Goal: Information Seeking & Learning: Learn about a topic

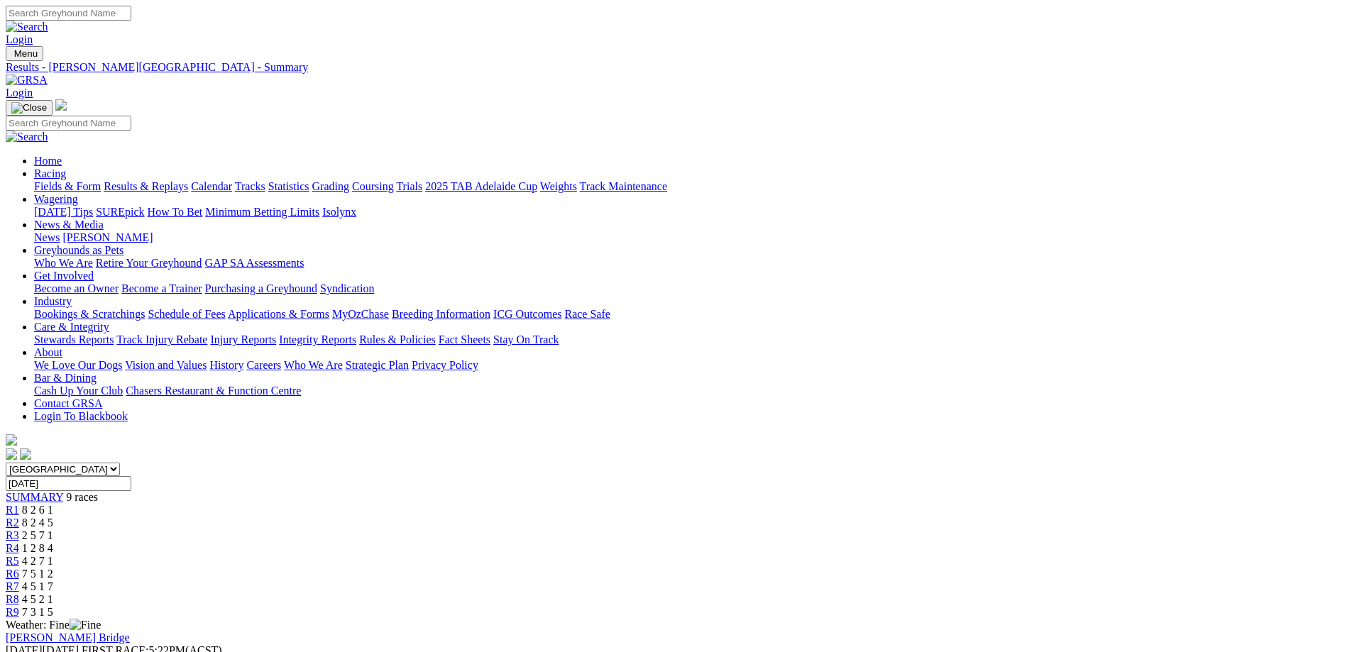
click at [131, 476] on input "Sunday, 5 Oct 2025" at bounding box center [69, 483] width 126 height 15
type input "Yesterday, 6 Oct 2025"
click at [295, 491] on div "SUMMARY 10 races" at bounding box center [676, 497] width 1341 height 13
click at [131, 476] on input "[DATE]" at bounding box center [69, 483] width 126 height 15
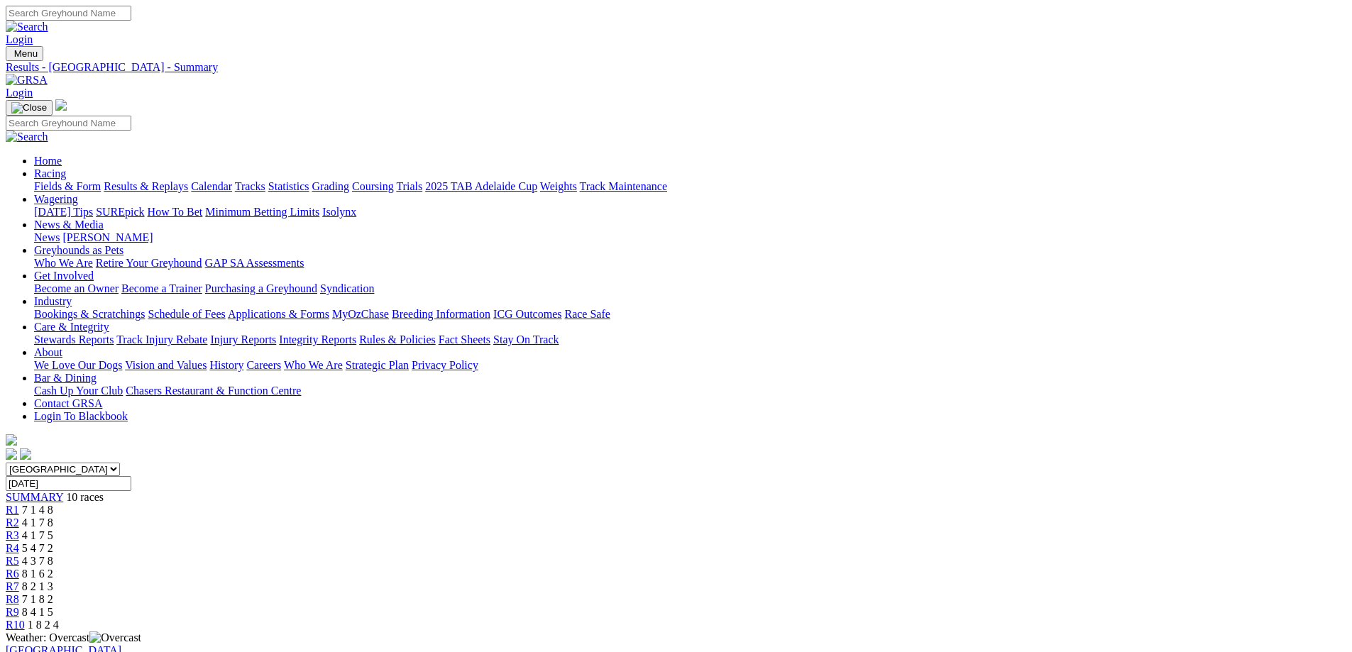
type input "Today, 7 Oct 2025"
click at [63, 491] on span "SUMMARY" at bounding box center [34, 497] width 57 height 12
click at [131, 476] on input "[DATE]" at bounding box center [69, 483] width 126 height 15
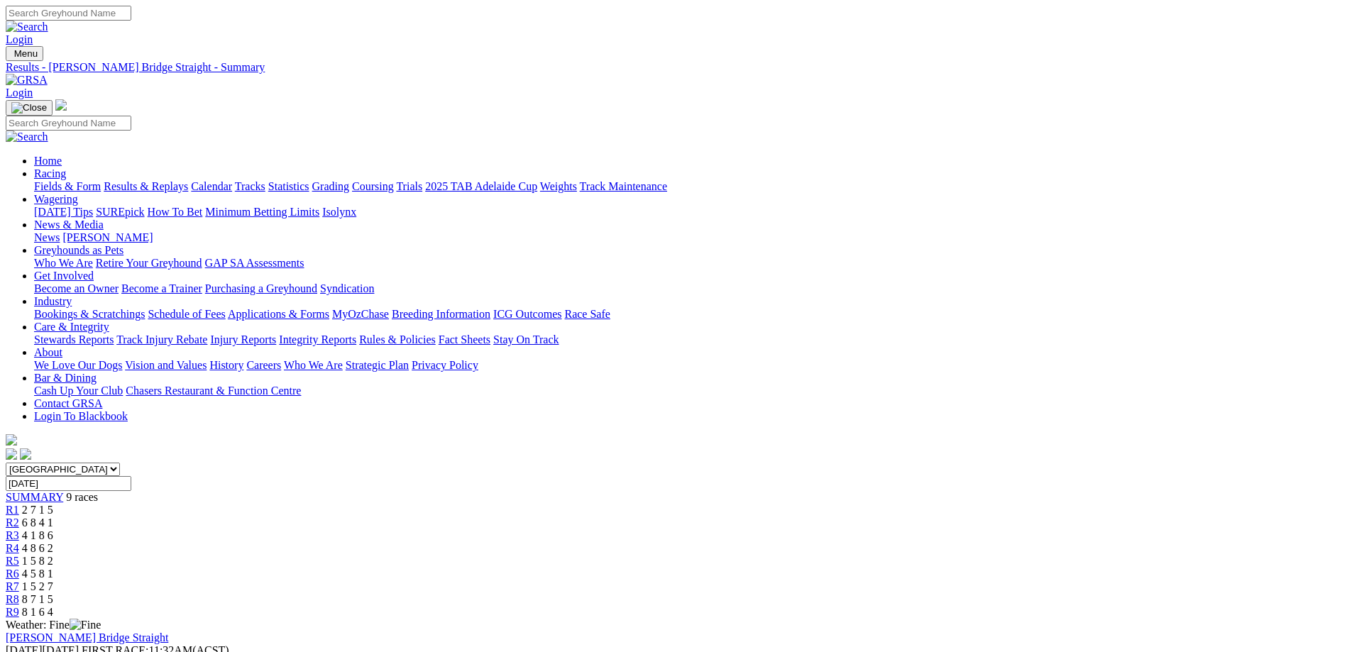
type input "Today, 7 Oct 2025"
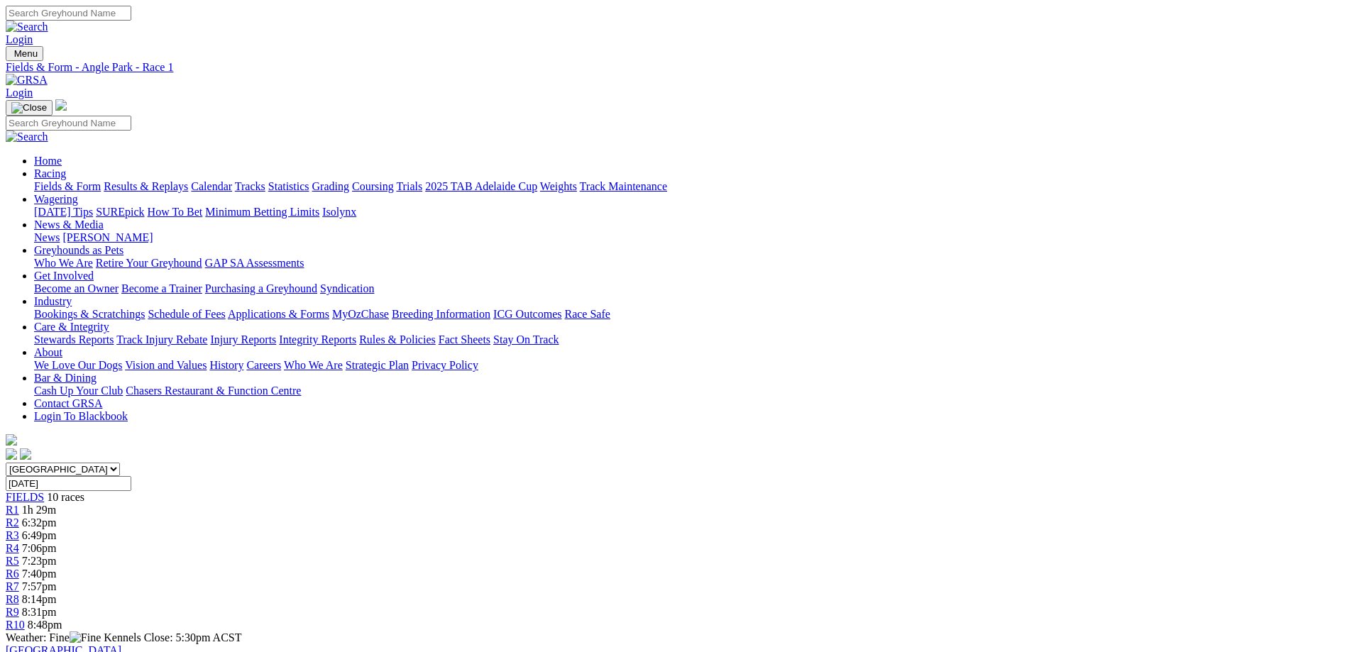
click at [84, 491] on span "10 races" at bounding box center [66, 497] width 38 height 12
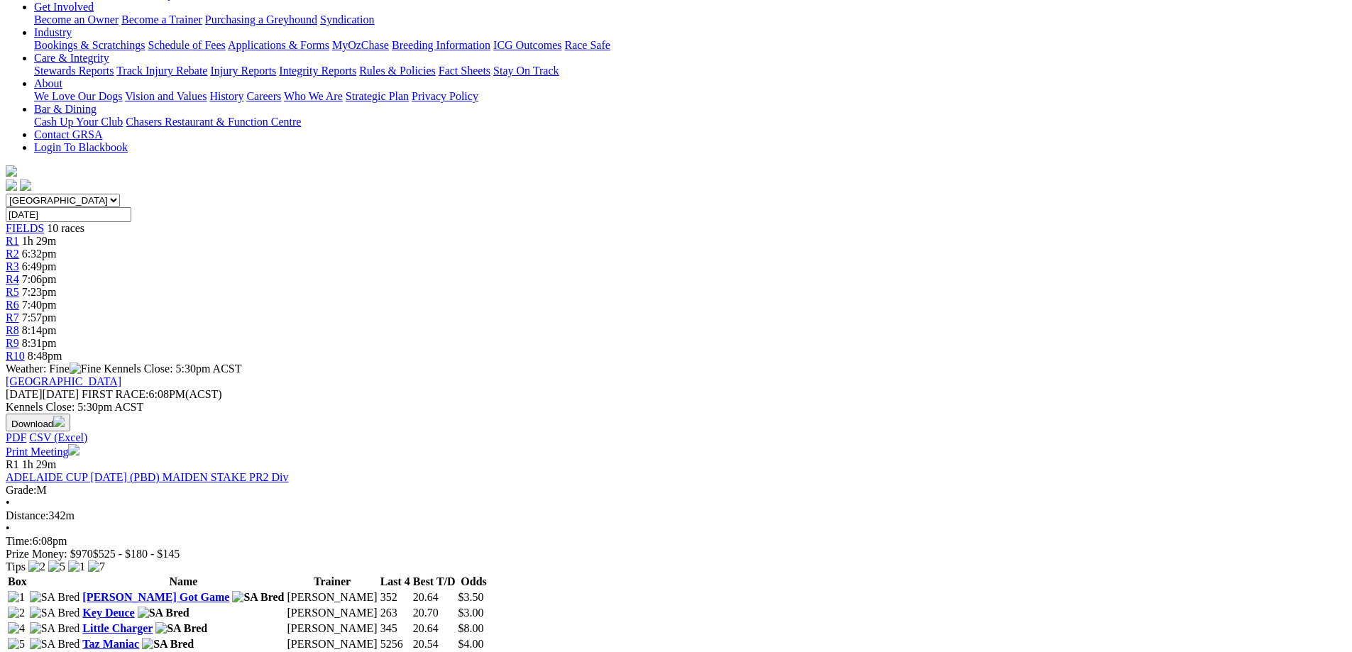
scroll to position [284, 0]
